Goal: Task Accomplishment & Management: Understand process/instructions

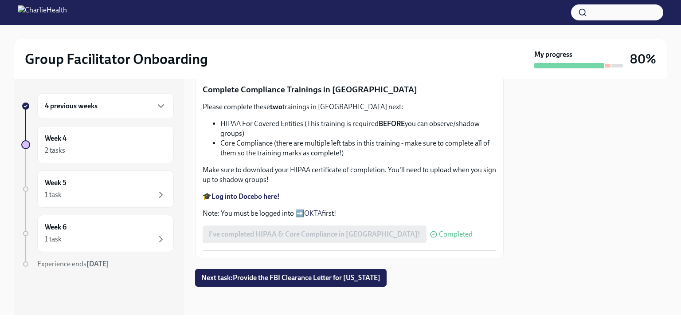
scroll to position [552, 0]
click at [254, 277] on span "Next task : Provide the FBI Clearance Letter for [US_STATE]" at bounding box center [290, 277] width 179 height 9
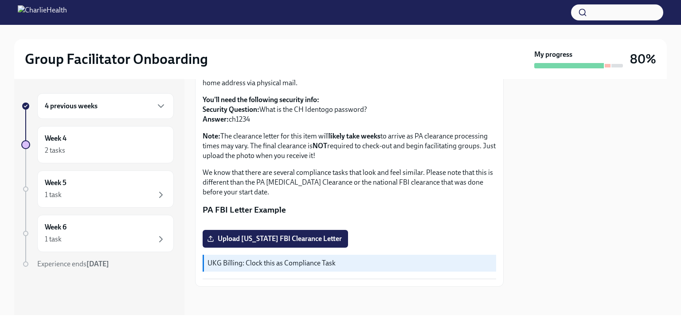
scroll to position [192, 0]
click at [257, 262] on p "UKG Billing: Clock this as Compliance Task" at bounding box center [350, 263] width 285 height 10
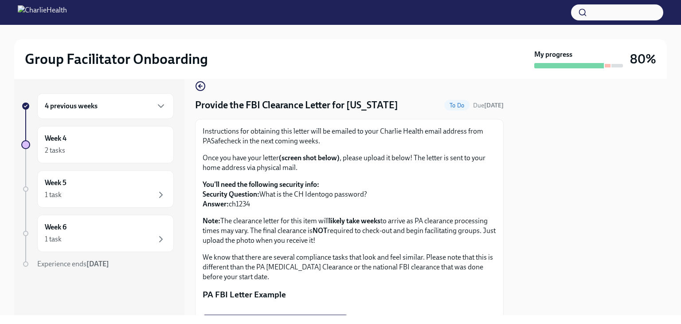
scroll to position [0, 0]
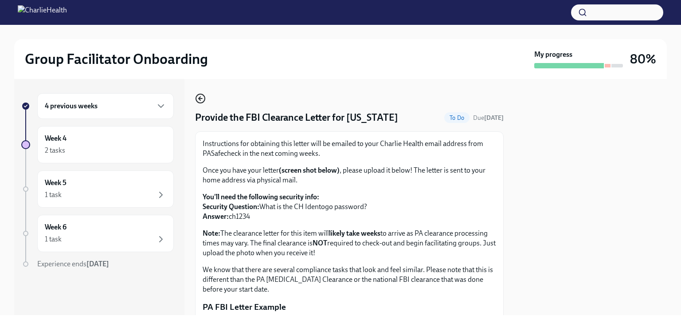
click at [195, 100] on icon "button" at bounding box center [200, 98] width 11 height 11
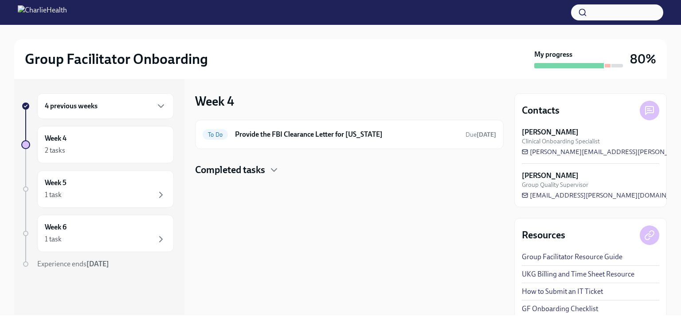
click at [232, 168] on h4 "Completed tasks" at bounding box center [230, 169] width 70 height 13
click at [53, 138] on h6 "Week 4" at bounding box center [56, 139] width 22 height 10
click at [54, 104] on h6 "4 previous weeks" at bounding box center [71, 106] width 53 height 10
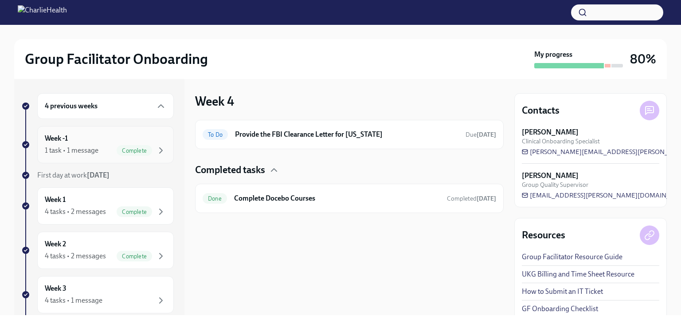
click at [55, 142] on h6 "Week -1" at bounding box center [56, 139] width 23 height 10
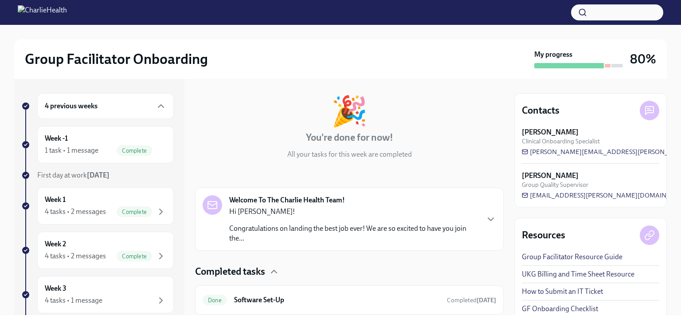
scroll to position [65, 0]
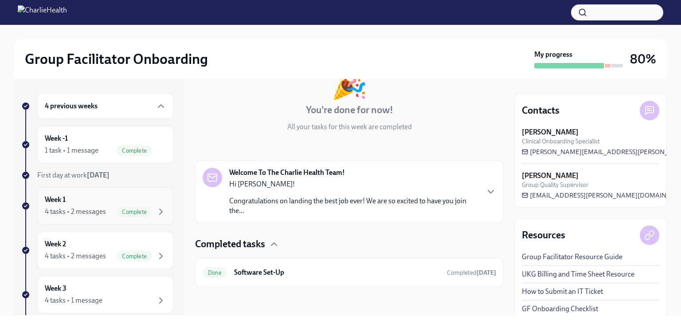
click at [63, 200] on h6 "Week 1" at bounding box center [55, 200] width 21 height 10
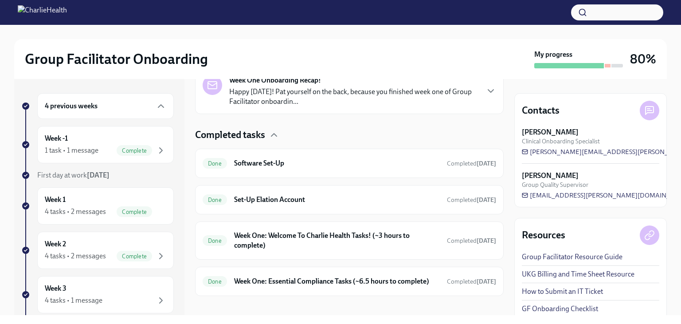
scroll to position [235, 0]
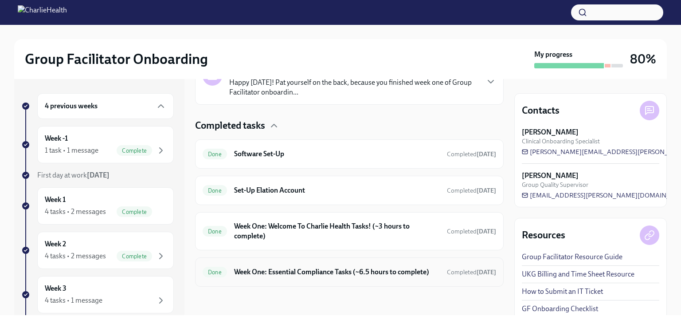
click at [259, 267] on h6 "Week One: Essential Compliance Tasks (~6.5 hours to complete)" at bounding box center [337, 272] width 206 height 10
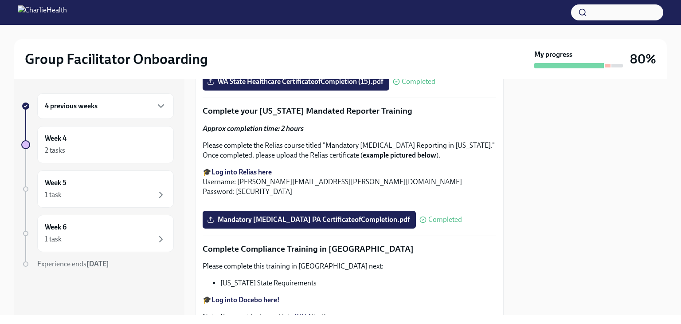
scroll to position [1464, 0]
